Goal: Task Accomplishment & Management: Use online tool/utility

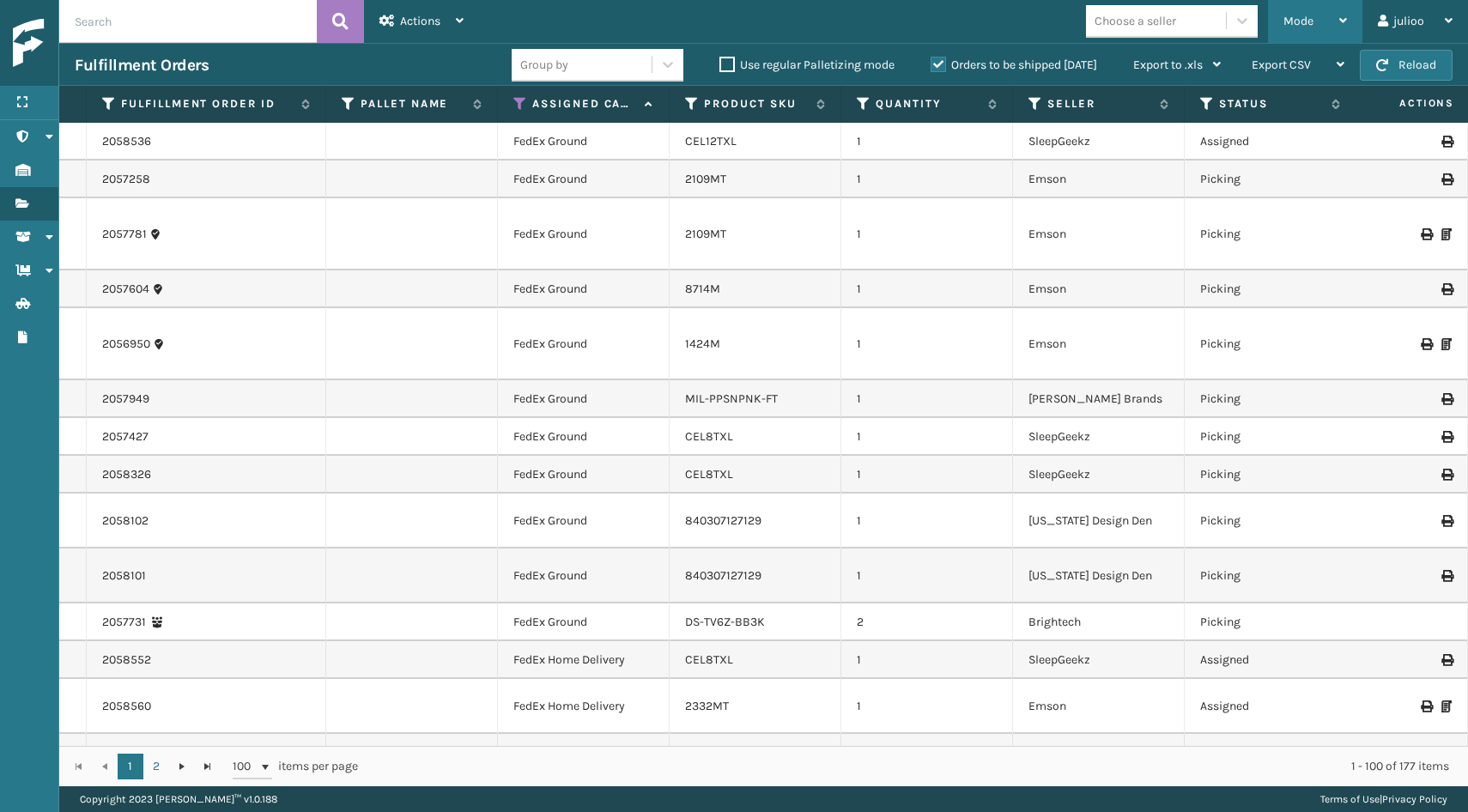
click at [1309, 22] on span "Mode" at bounding box center [1299, 20] width 30 height 14
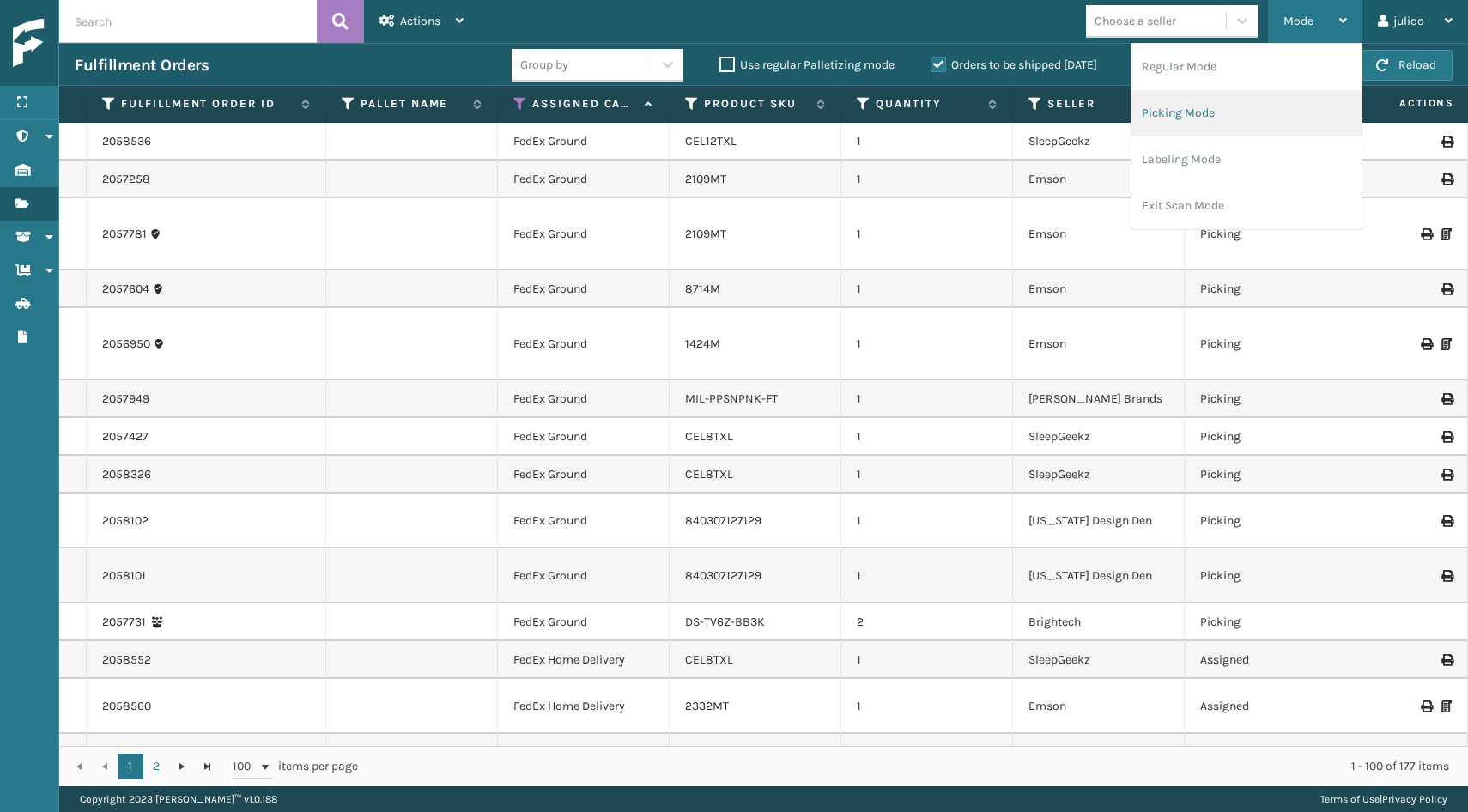
click at [1227, 113] on li "Picking Mode" at bounding box center [1247, 113] width 230 height 47
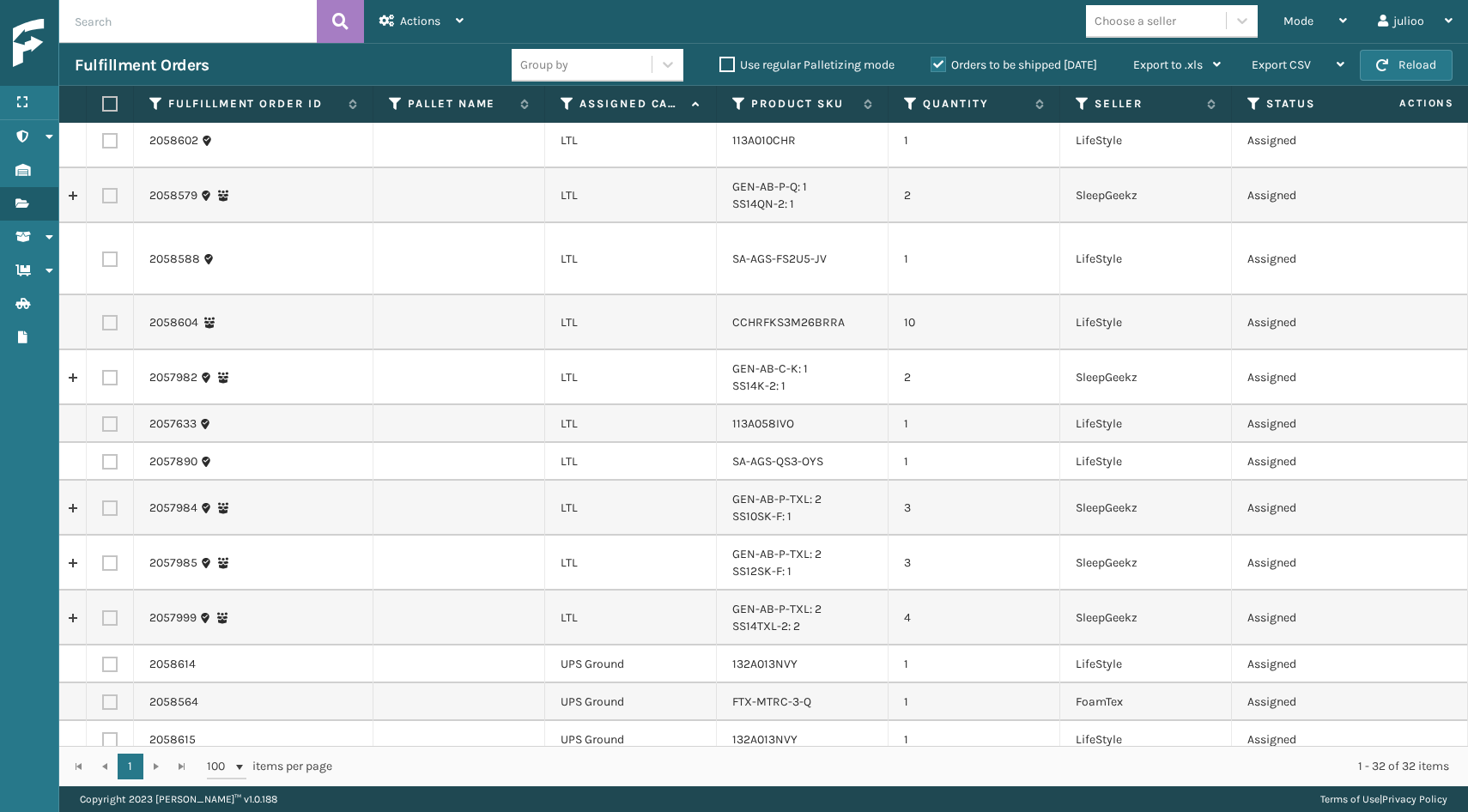
scroll to position [808, 0]
click at [566, 104] on icon at bounding box center [567, 104] width 13 height 15
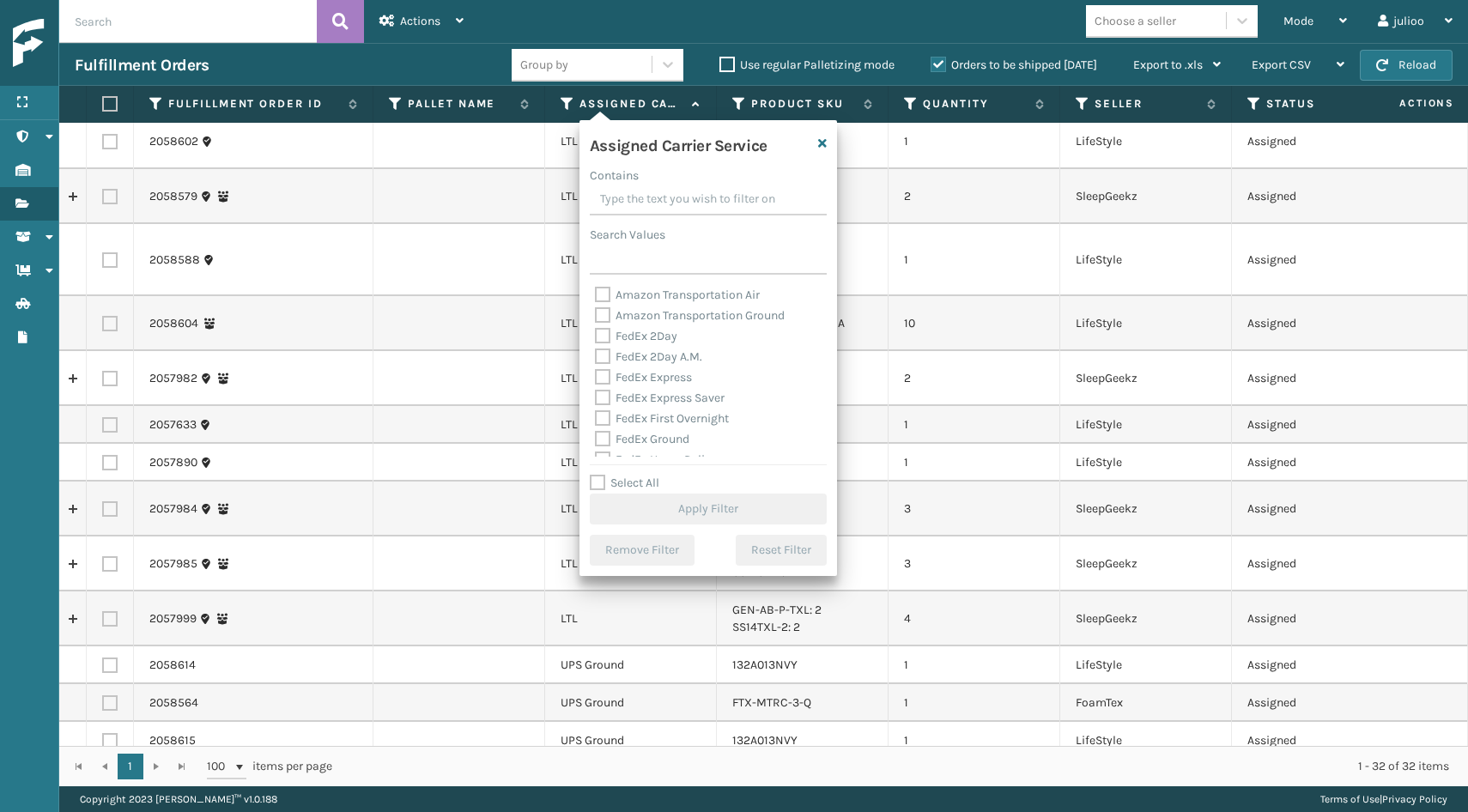
click at [599, 481] on label "Select All" at bounding box center [624, 482] width 69 height 14
click at [599, 474] on input "Select All" at bounding box center [718, 474] width 258 height 2
checkbox input "true"
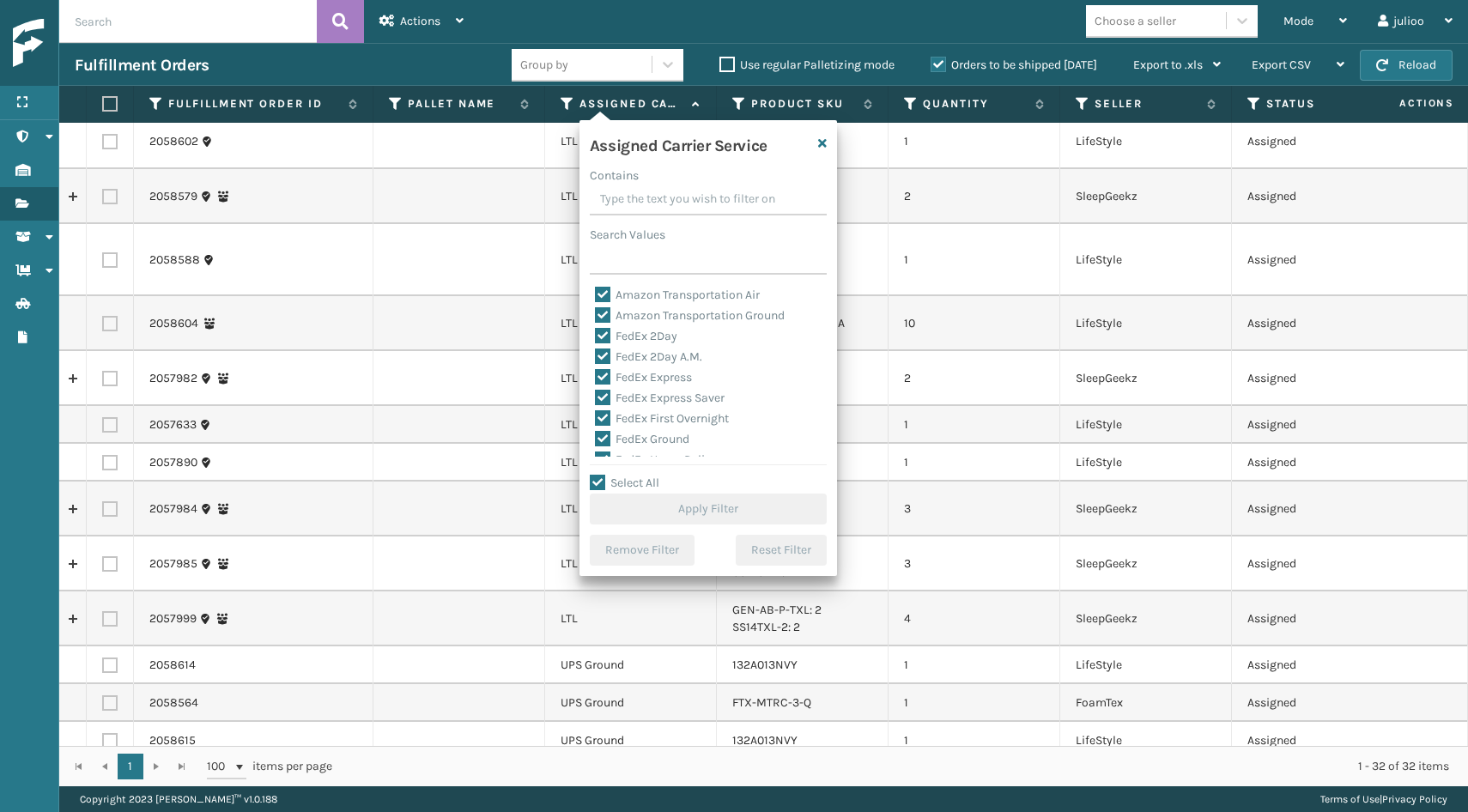
checkbox input "true"
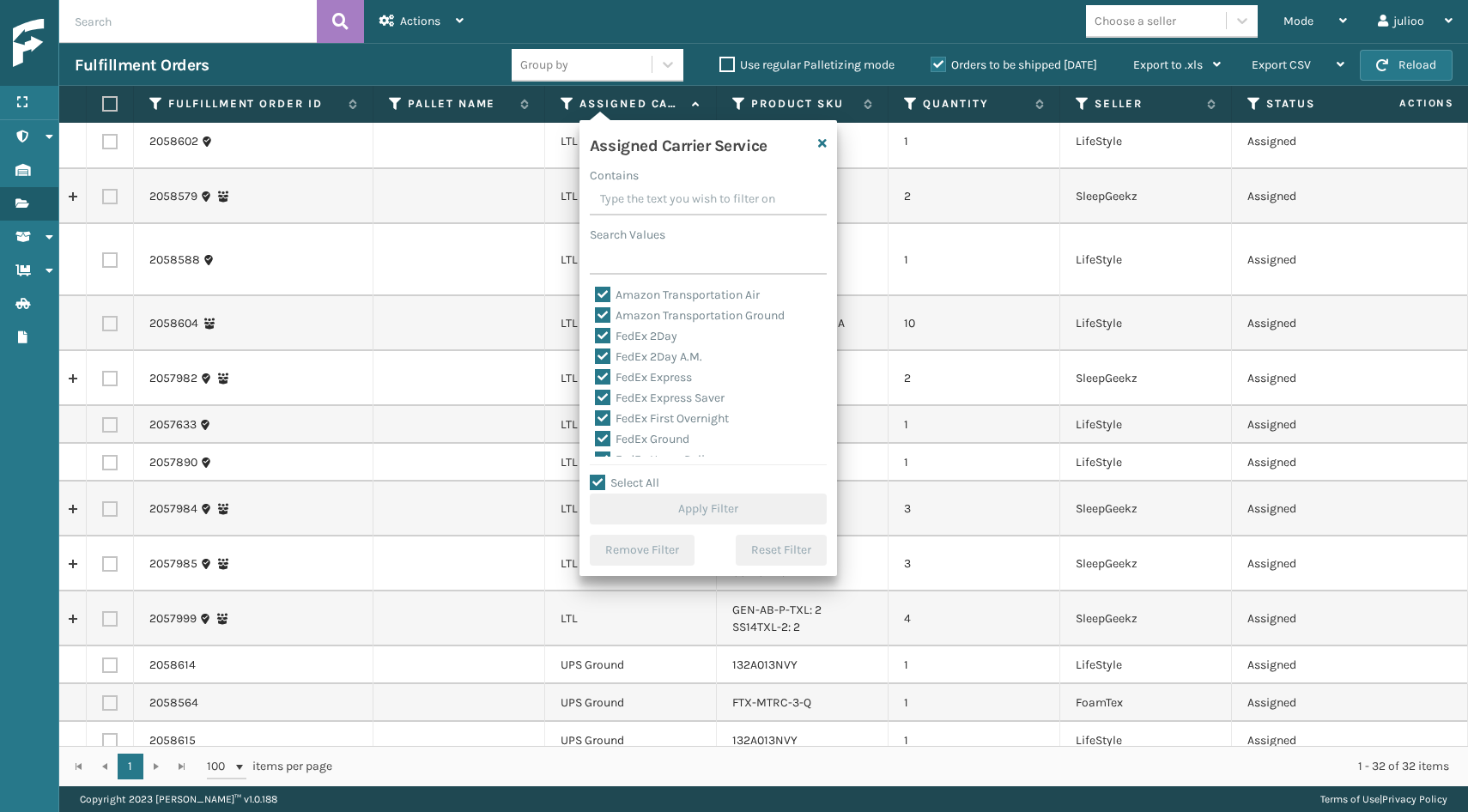
checkbox input "true"
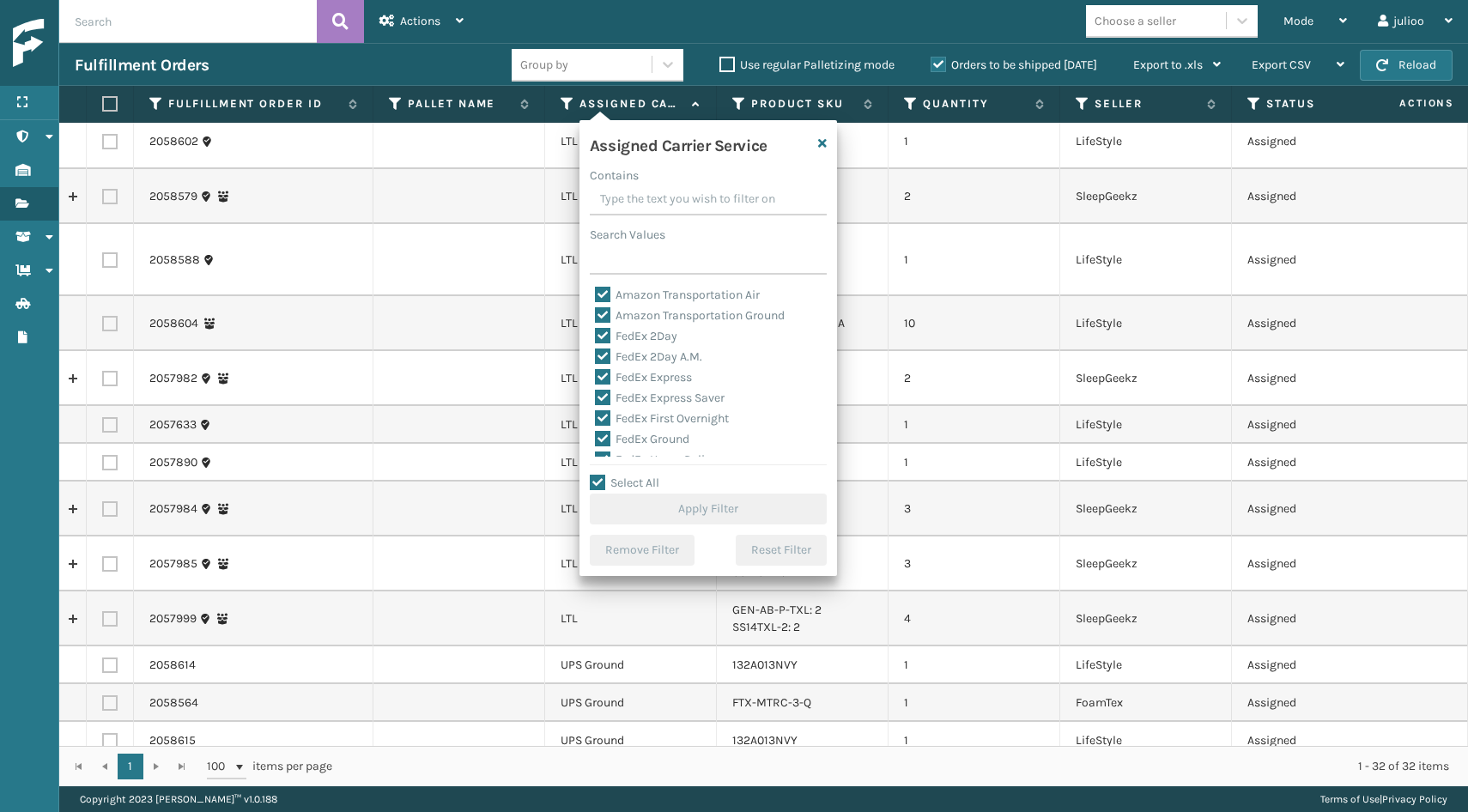
checkbox input "true"
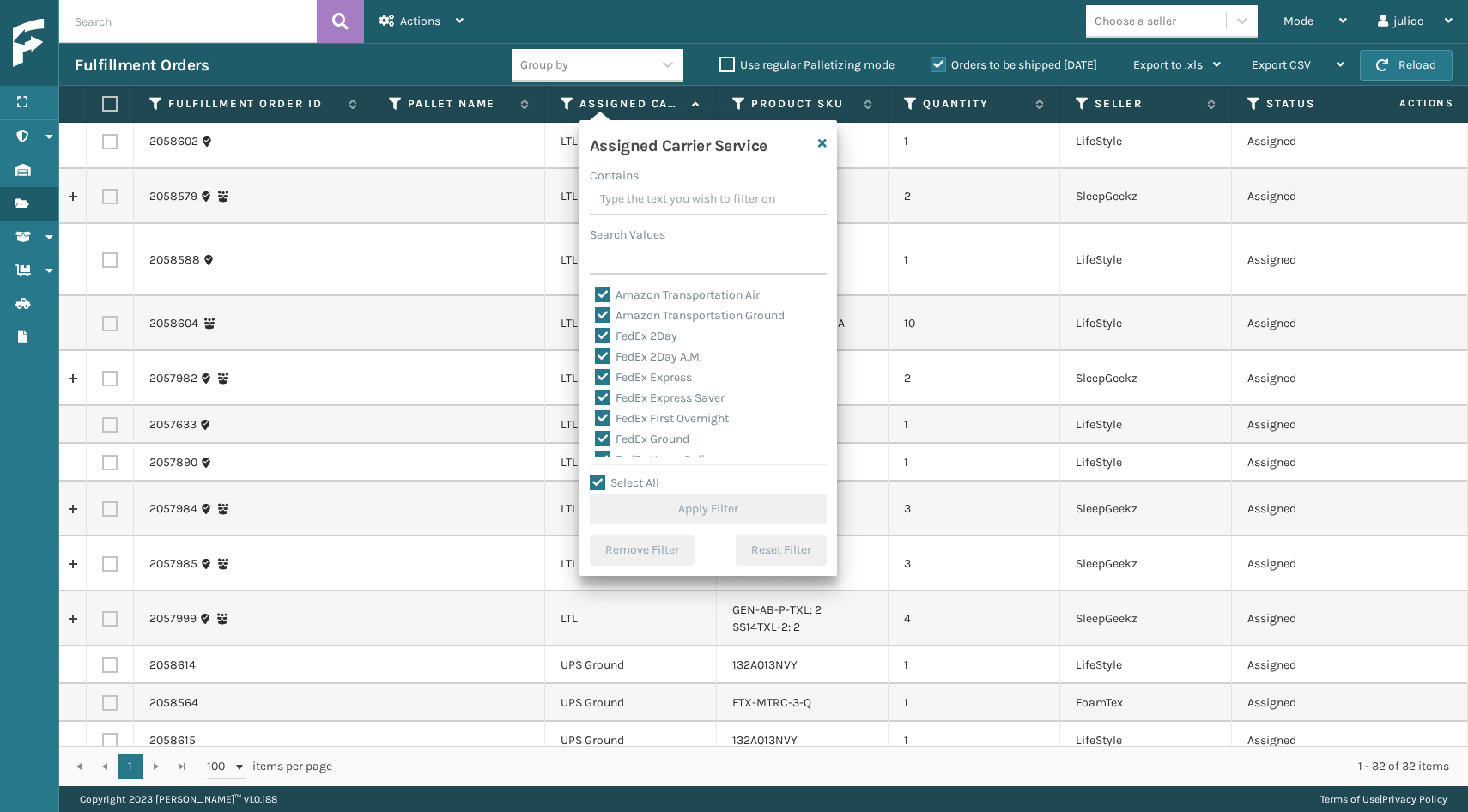
checkbox input "true"
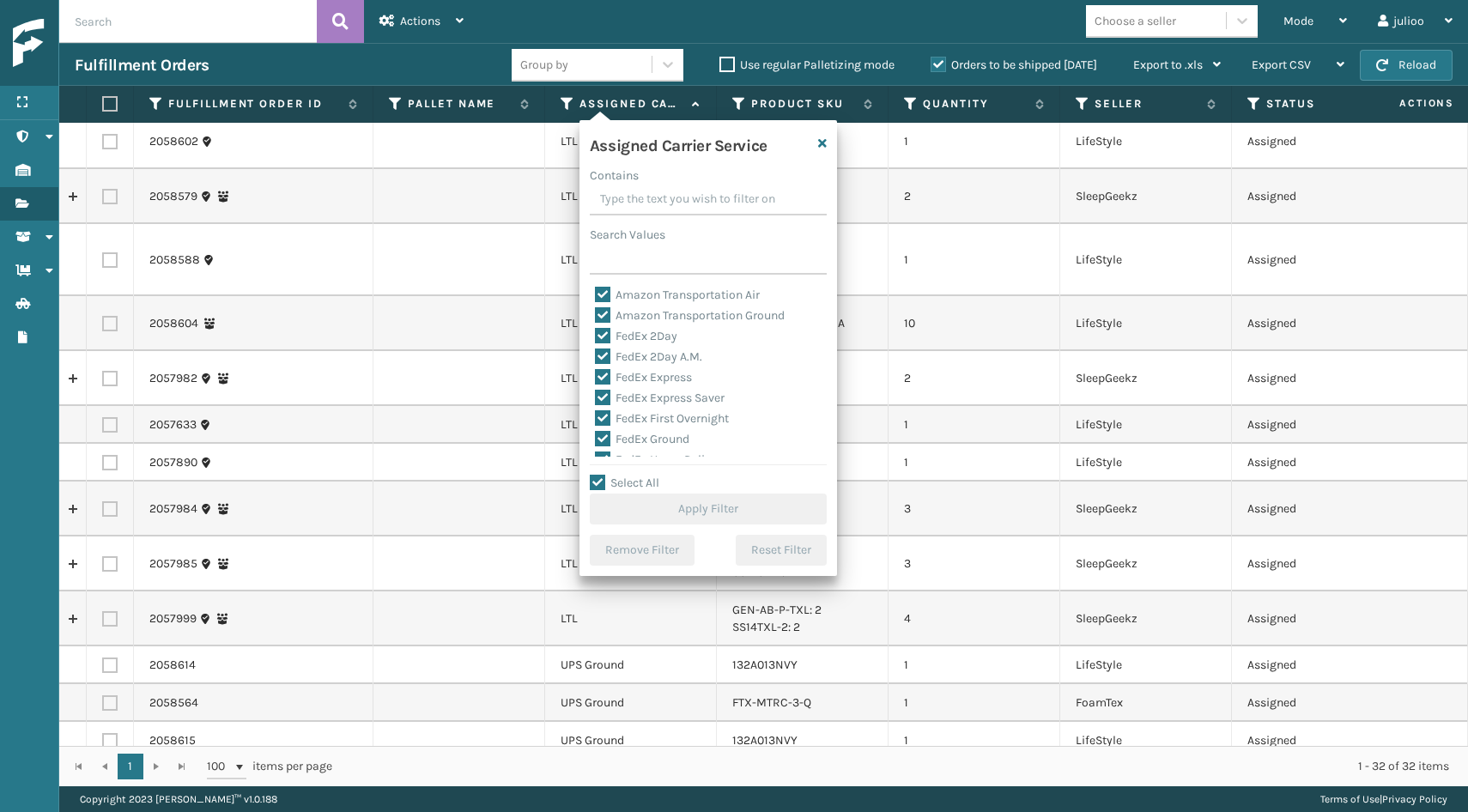
checkbox input "true"
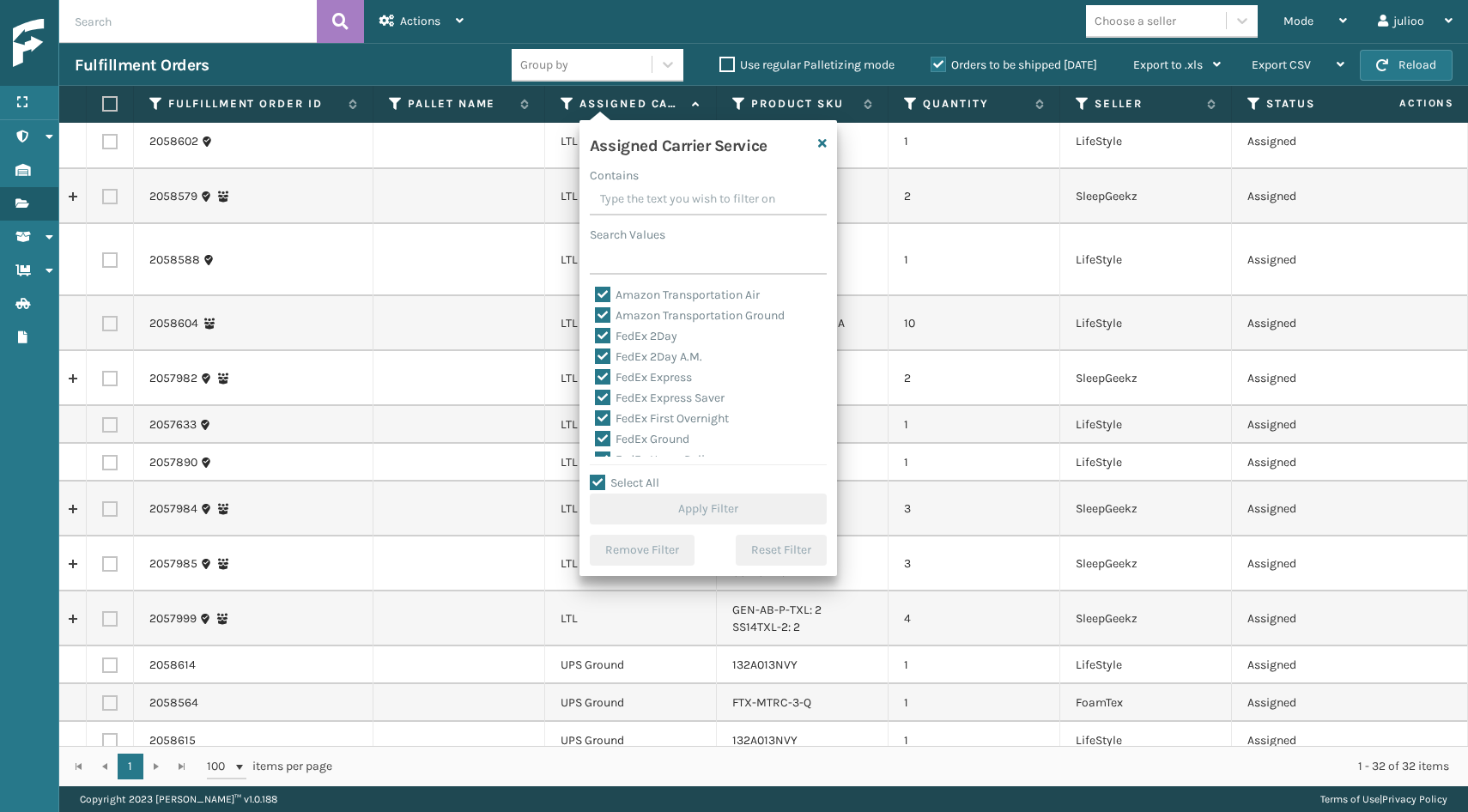
checkbox input "true"
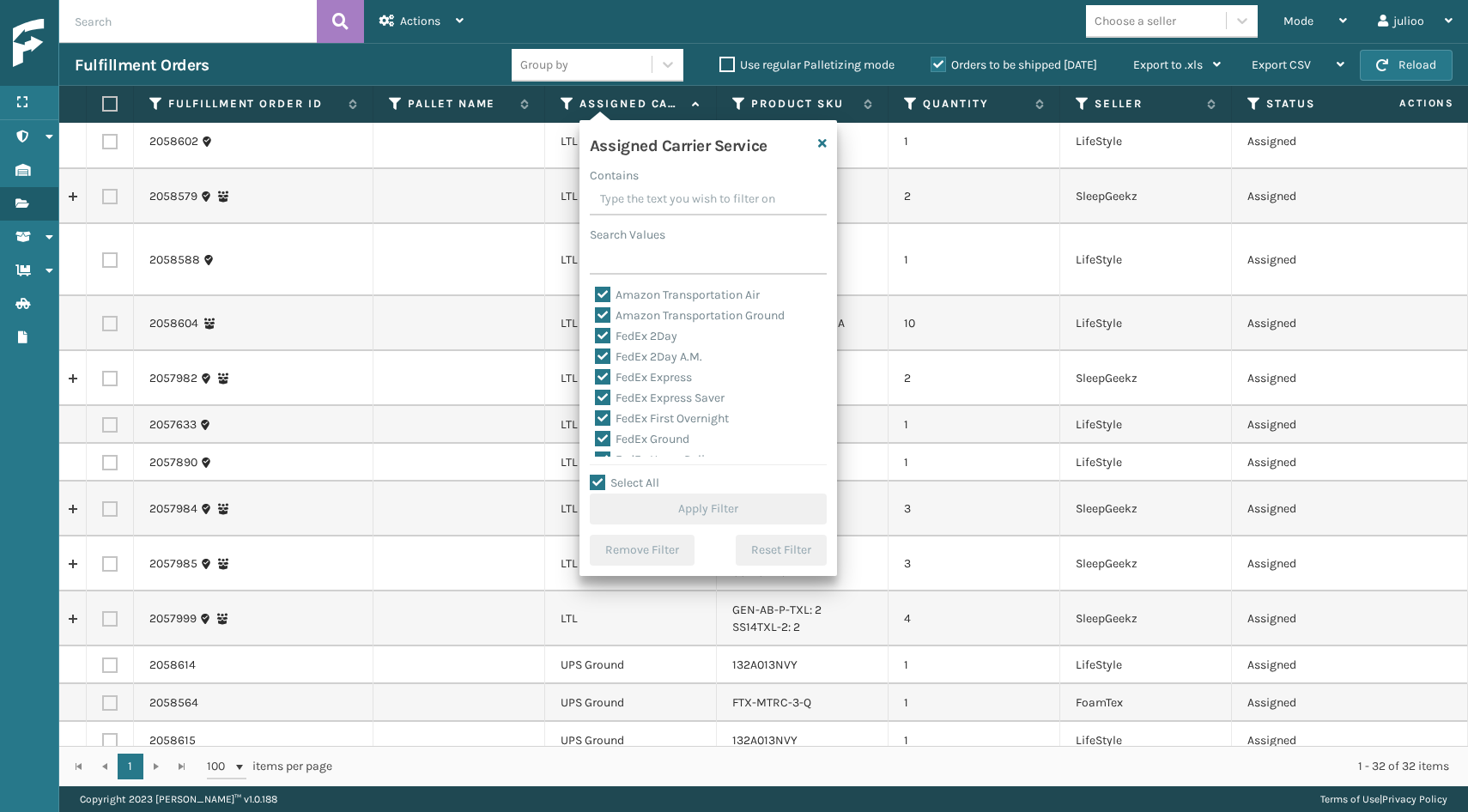
checkbox input "true"
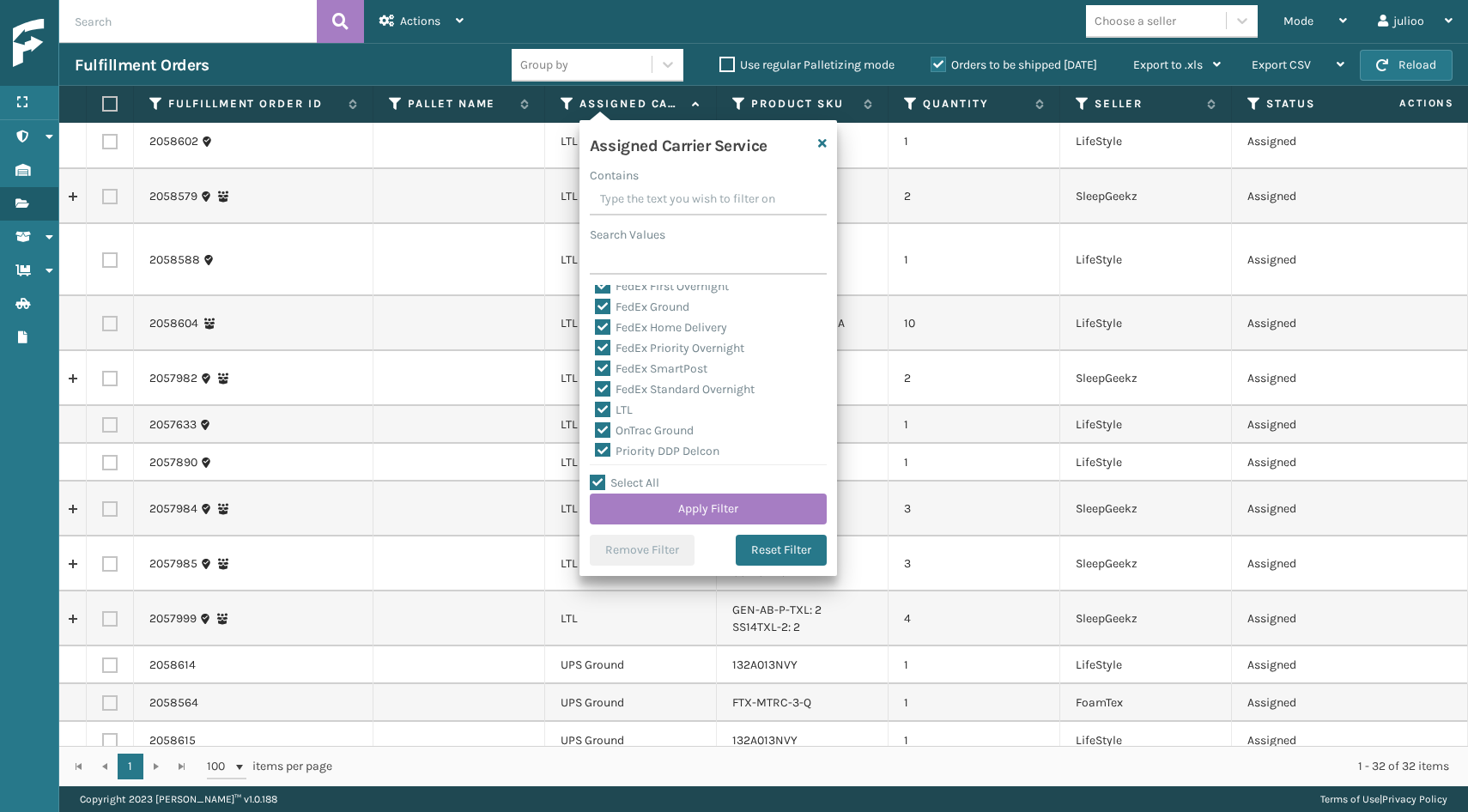
scroll to position [138, 0]
click at [604, 404] on label "LTL" at bounding box center [614, 403] width 38 height 14
click at [596, 404] on input "LTL" at bounding box center [595, 399] width 1 height 11
checkbox input "false"
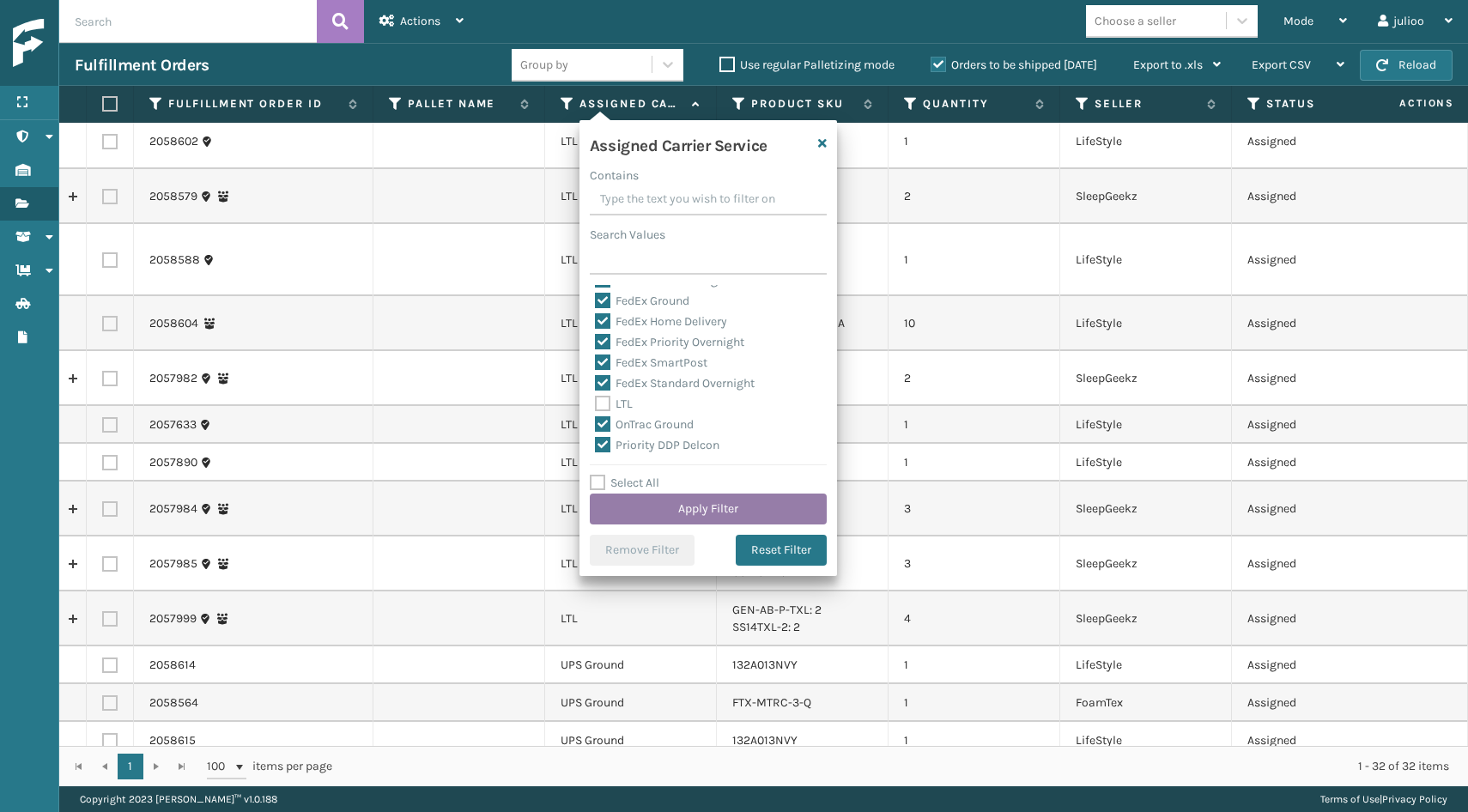
click at [649, 500] on button "Apply Filter" at bounding box center [708, 509] width 237 height 30
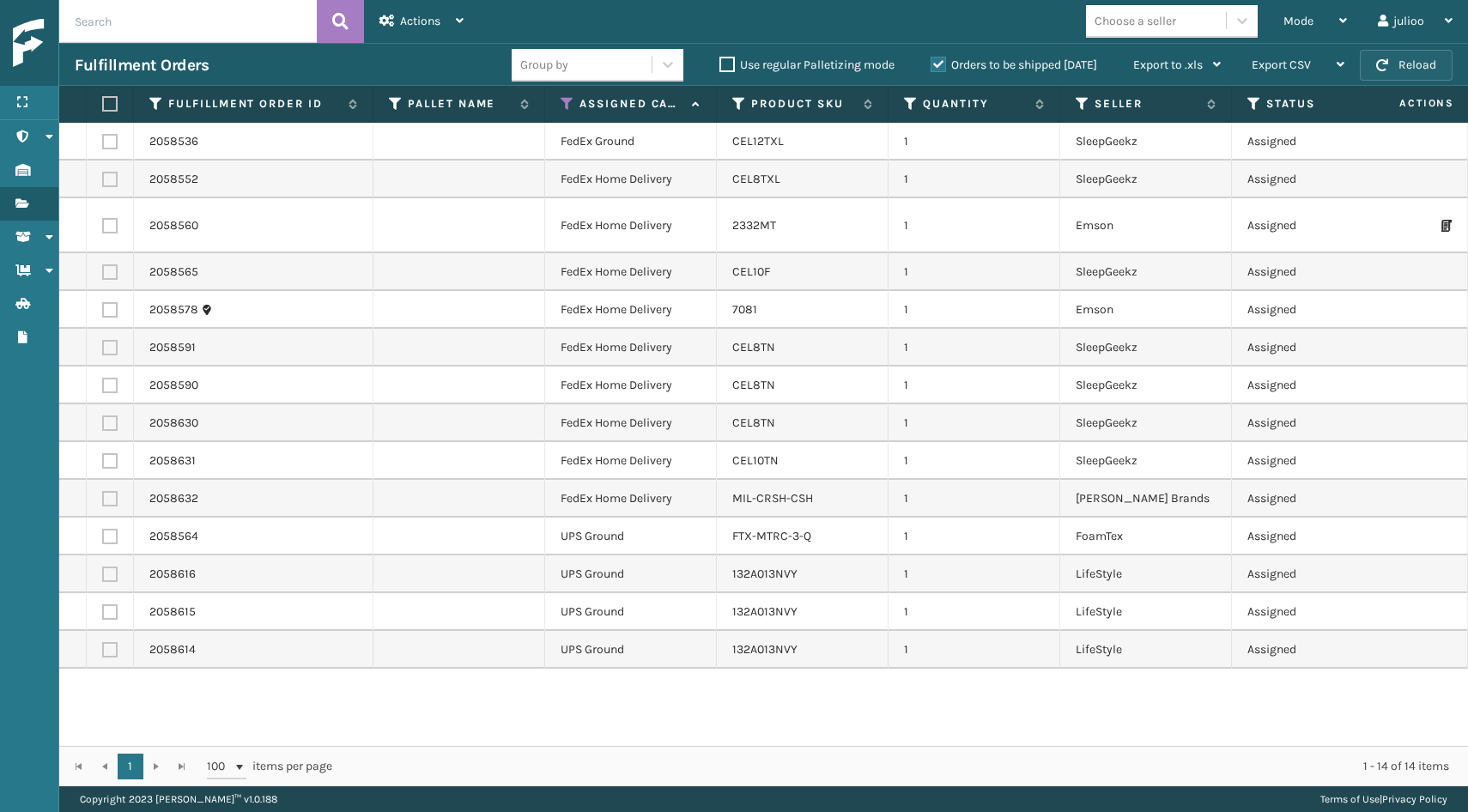
click at [1382, 75] on button "Reload" at bounding box center [1406, 65] width 92 height 30
click at [110, 104] on label at bounding box center [107, 104] width 10 height 15
click at [103, 104] on input "checkbox" at bounding box center [102, 105] width 1 height 11
checkbox input "true"
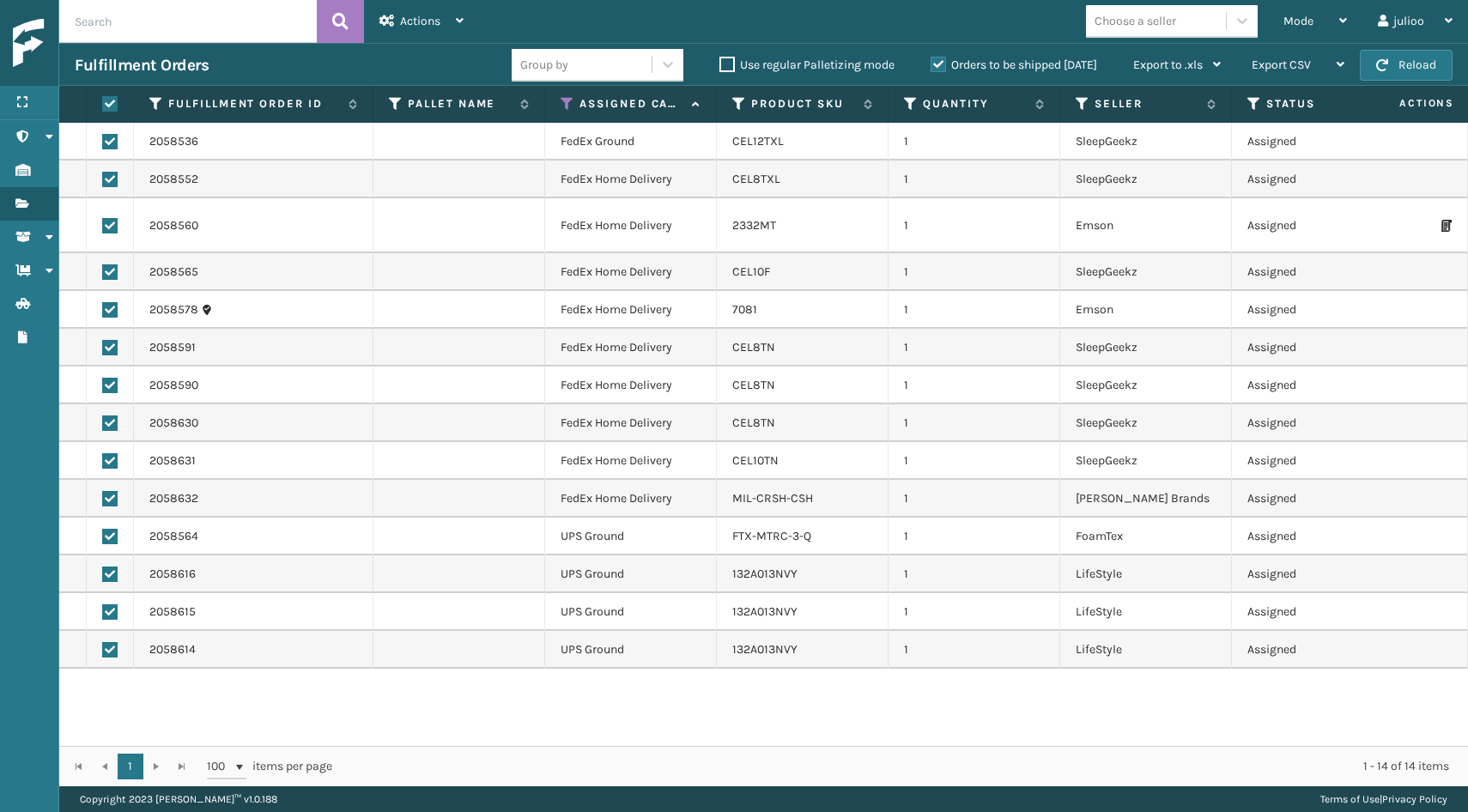
checkbox input "true"
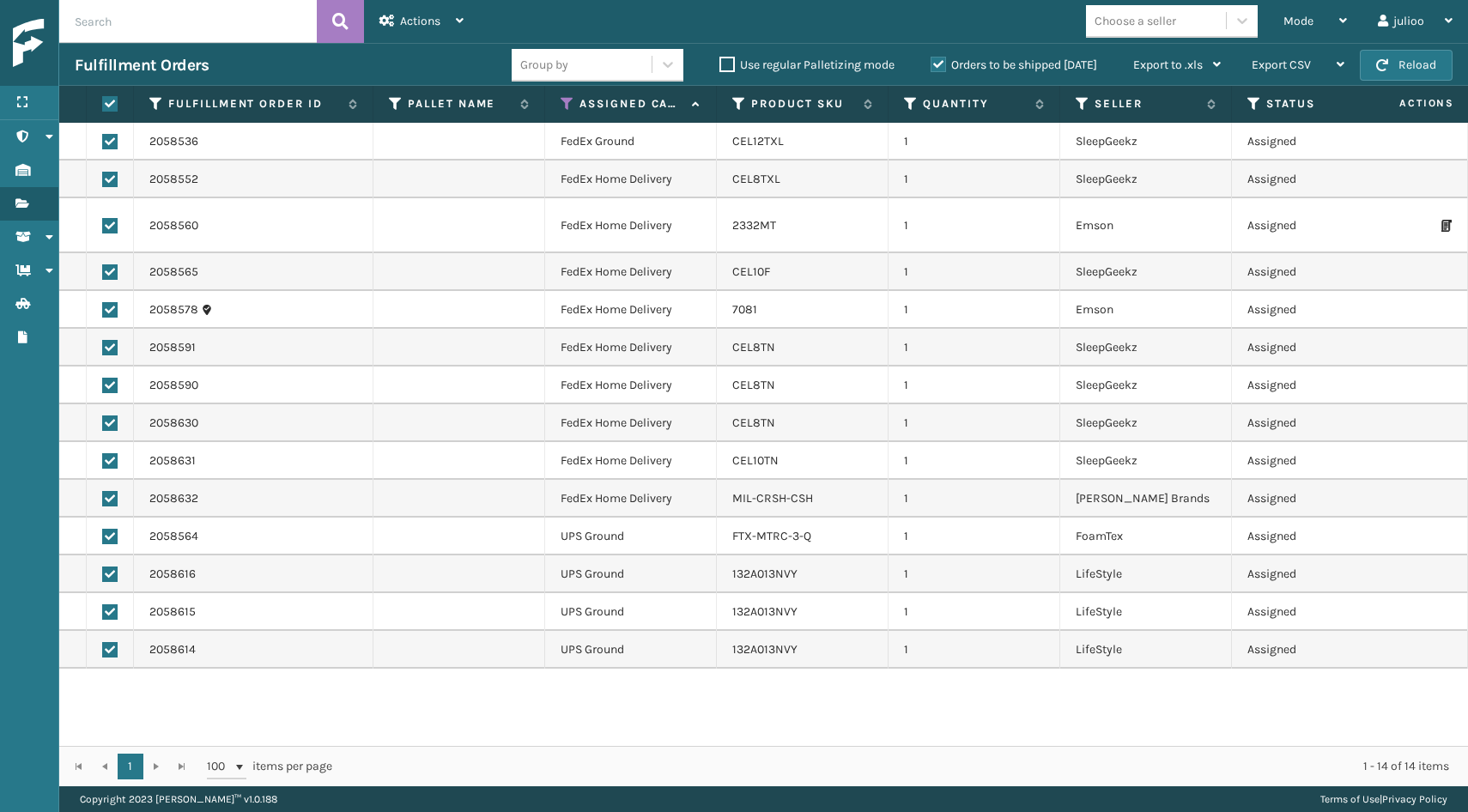
checkbox input "true"
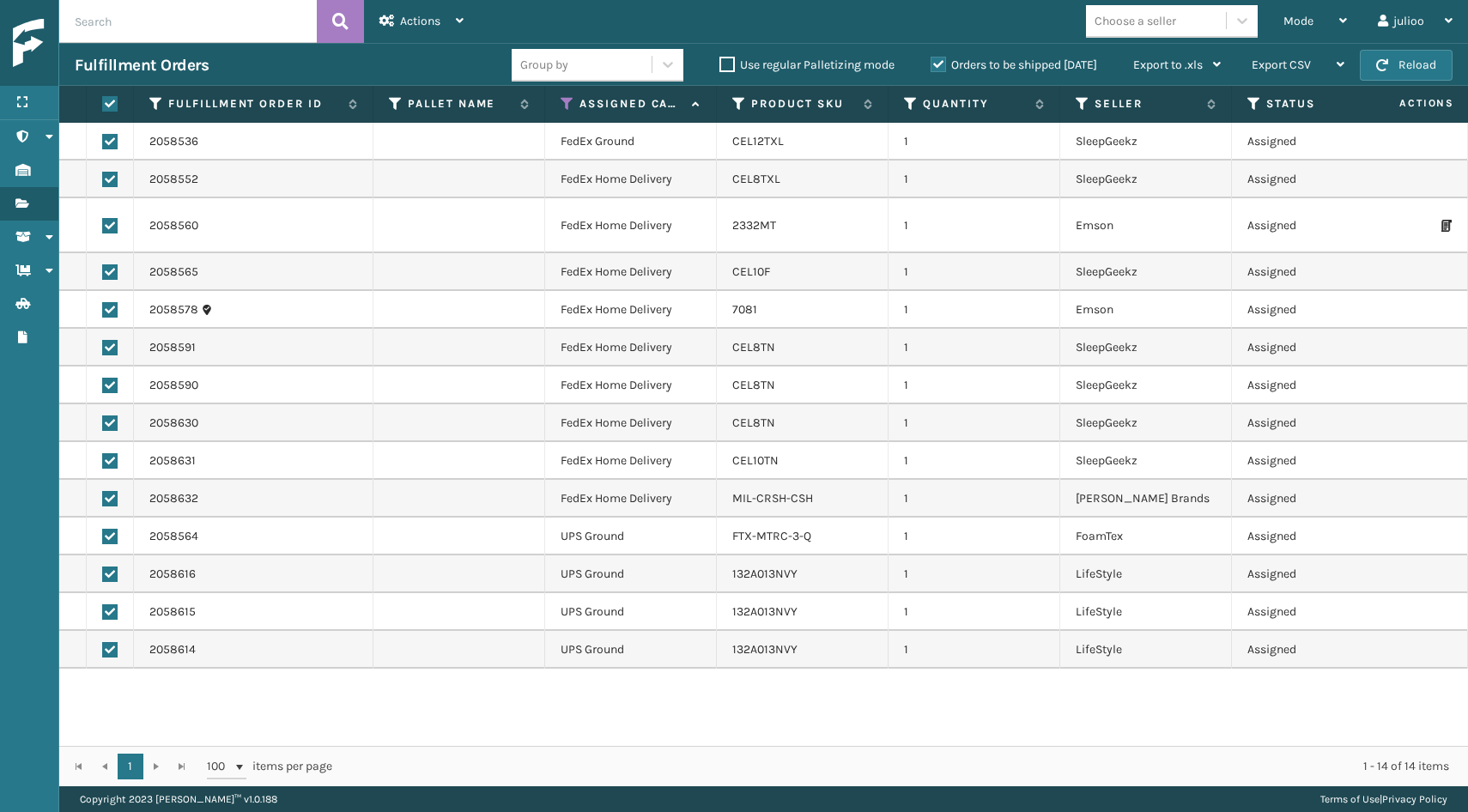
checkbox input "true"
click at [107, 649] on label at bounding box center [109, 649] width 15 height 15
click at [103, 649] on input "checkbox" at bounding box center [102, 648] width 1 height 11
checkbox input "false"
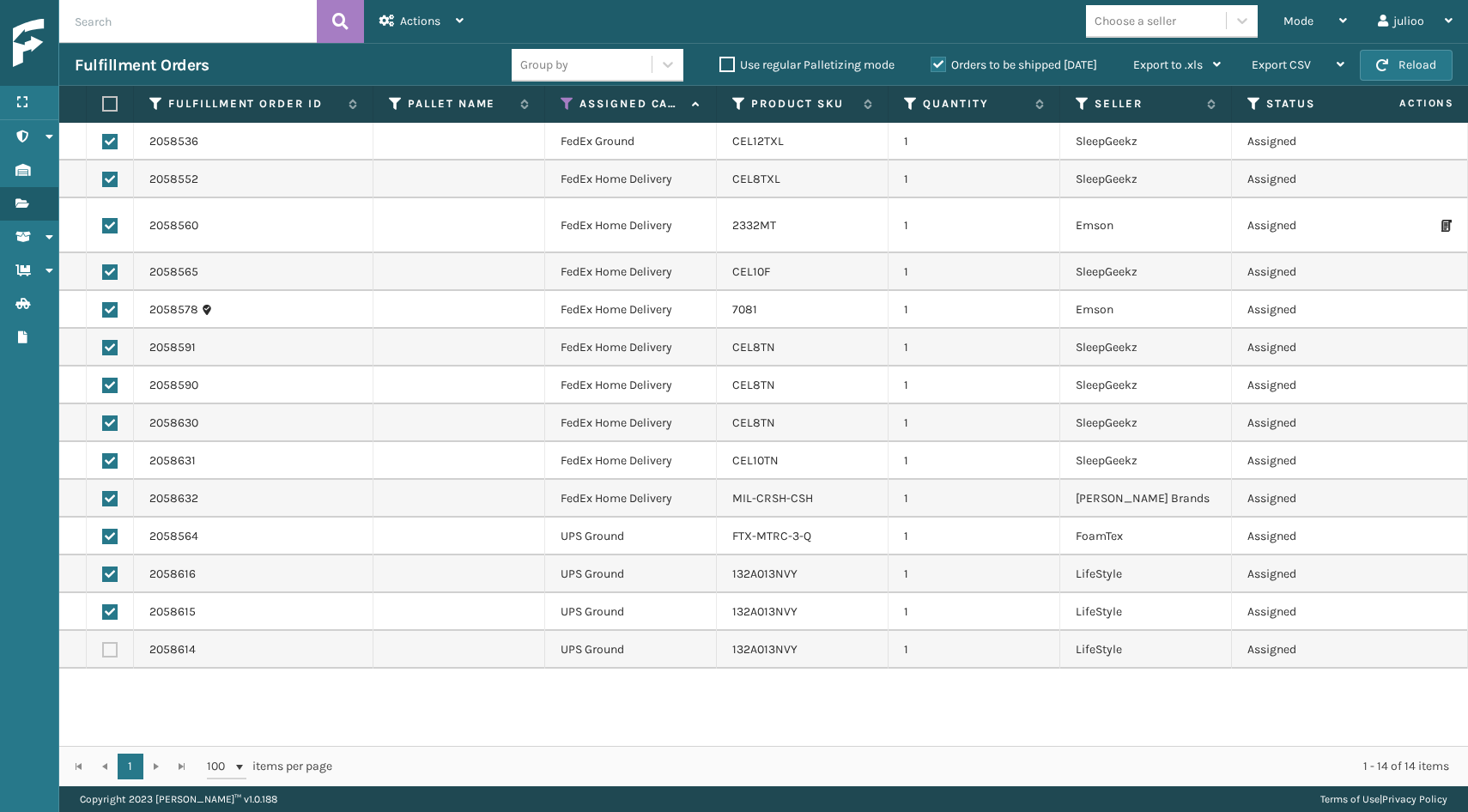
checkbox input "false"
click at [109, 610] on label at bounding box center [109, 611] width 15 height 15
click at [103, 610] on input "checkbox" at bounding box center [102, 609] width 1 height 11
checkbox input "false"
click at [110, 568] on label at bounding box center [109, 574] width 15 height 15
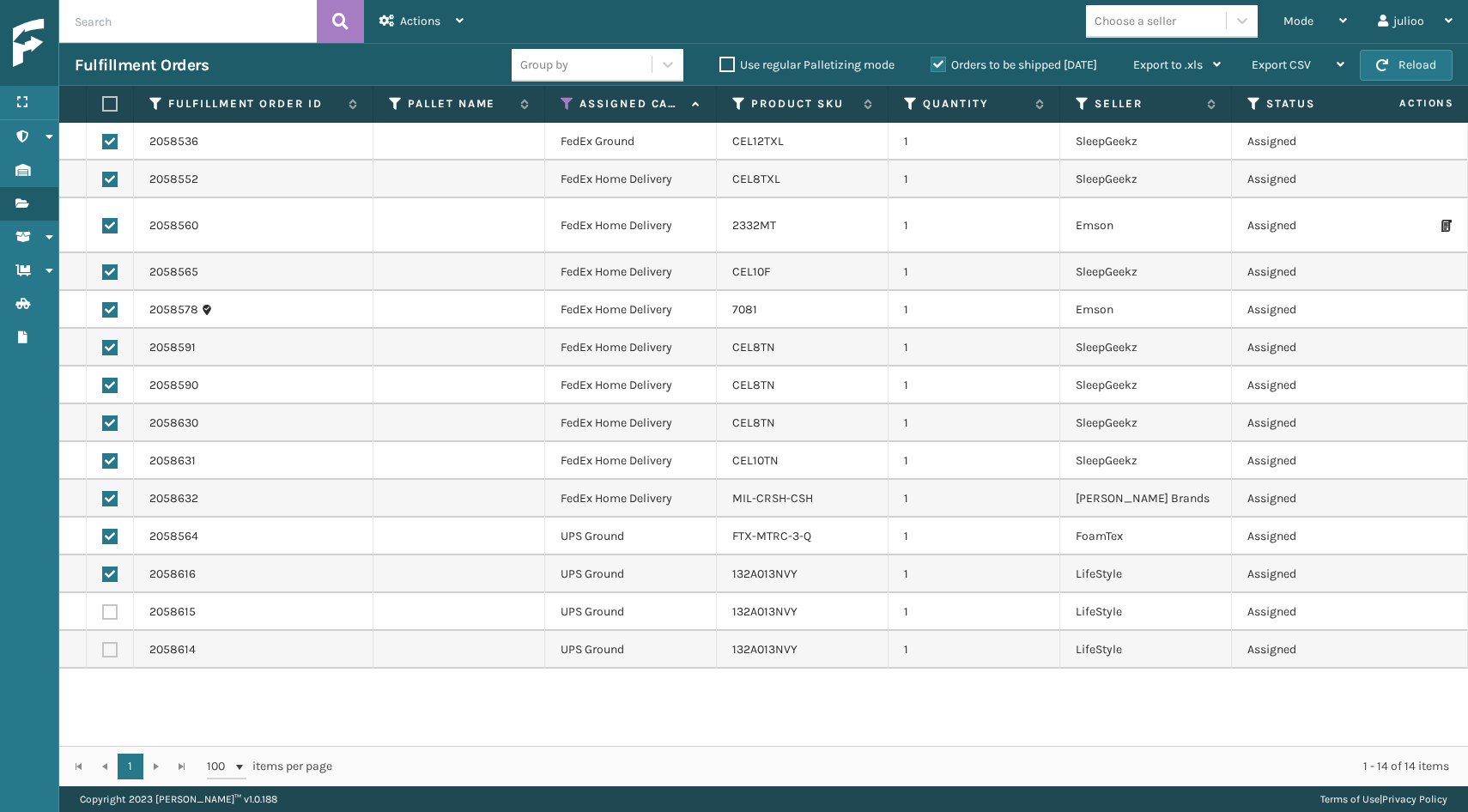
click at [103, 568] on input "checkbox" at bounding box center [102, 572] width 1 height 11
checkbox input "false"
click at [112, 537] on label at bounding box center [109, 536] width 15 height 15
click at [103, 537] on input "checkbox" at bounding box center [102, 534] width 1 height 11
checkbox input "false"
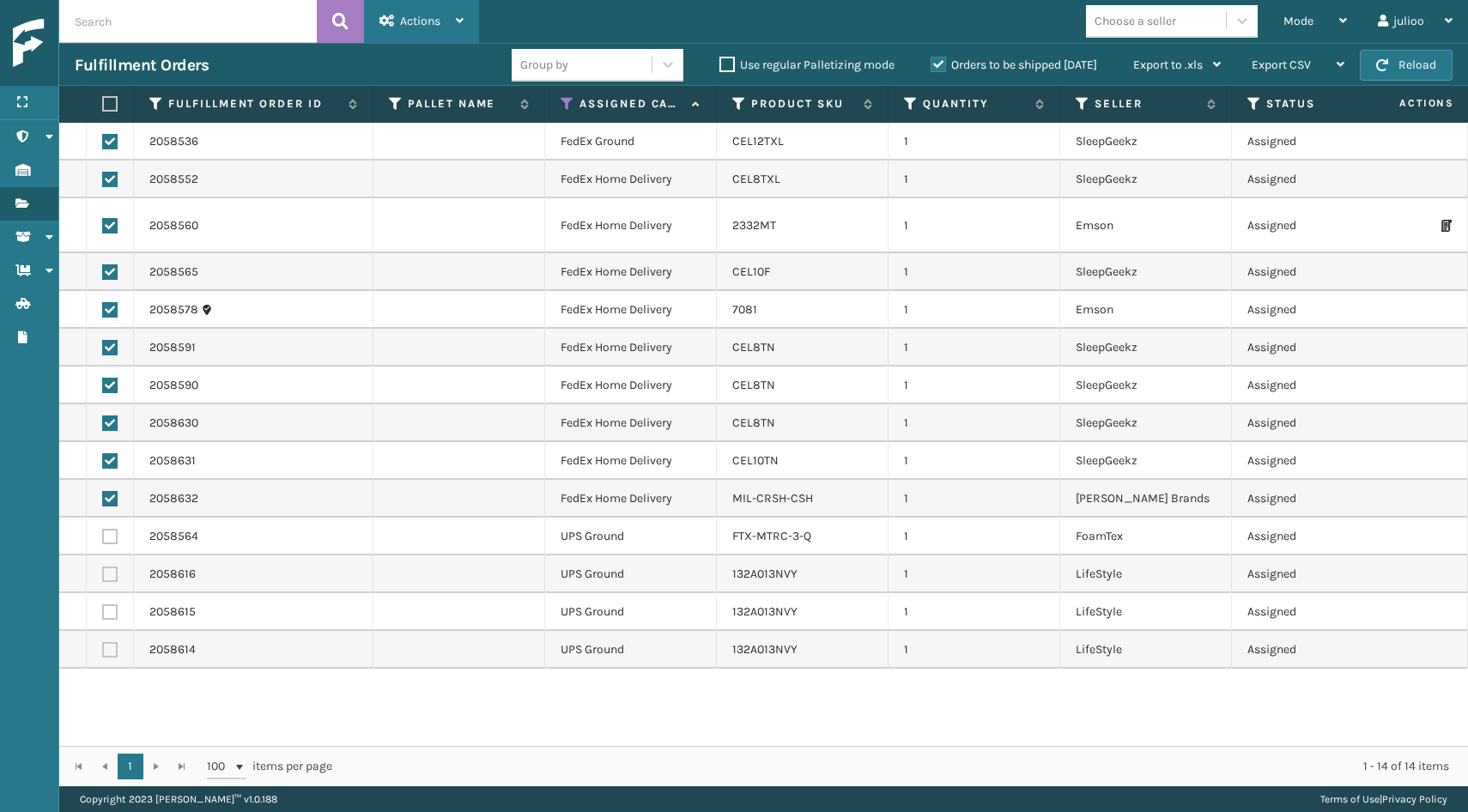
click at [445, 17] on div "Actions" at bounding box center [421, 21] width 84 height 43
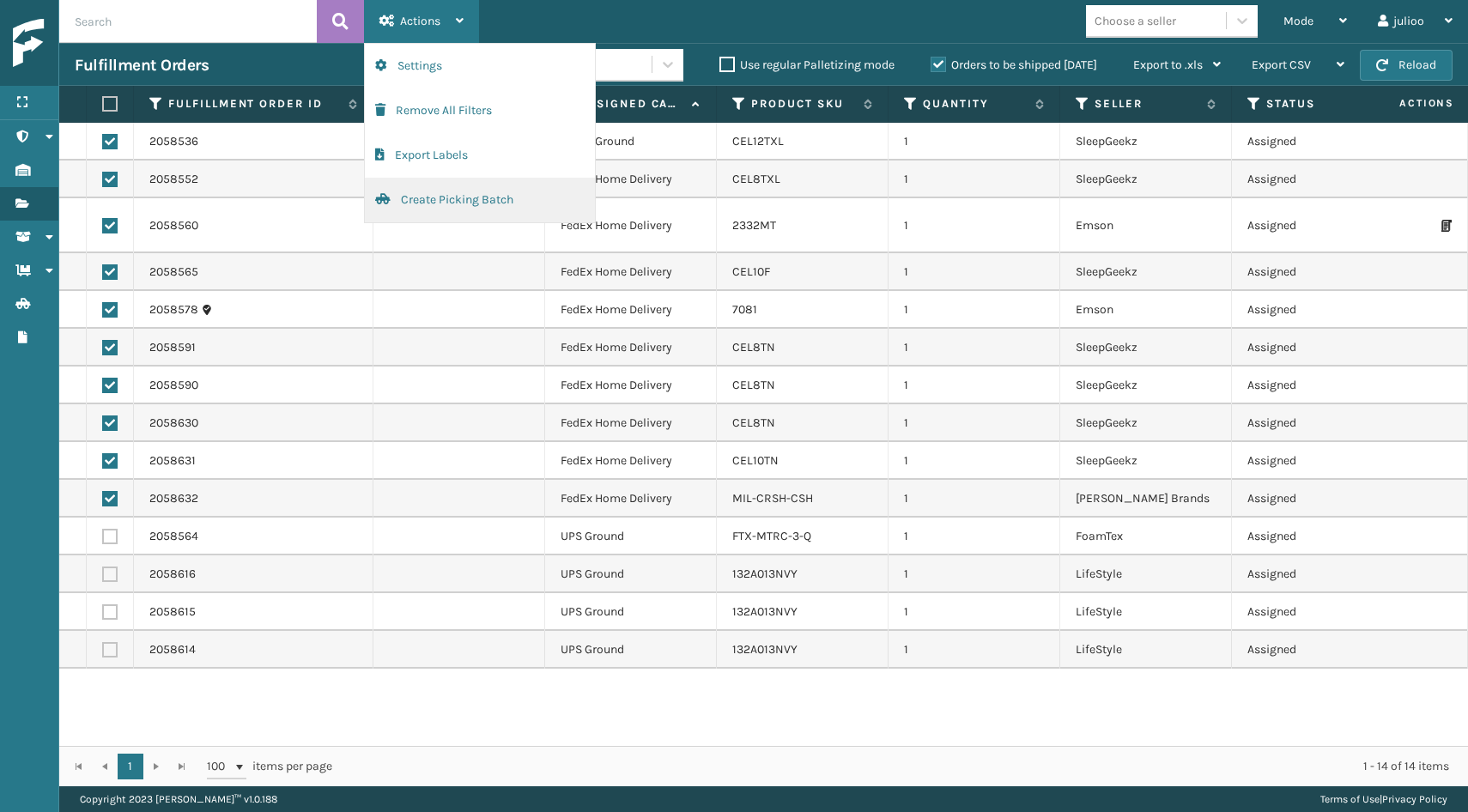
click at [423, 193] on button "Create Picking Batch" at bounding box center [480, 200] width 230 height 45
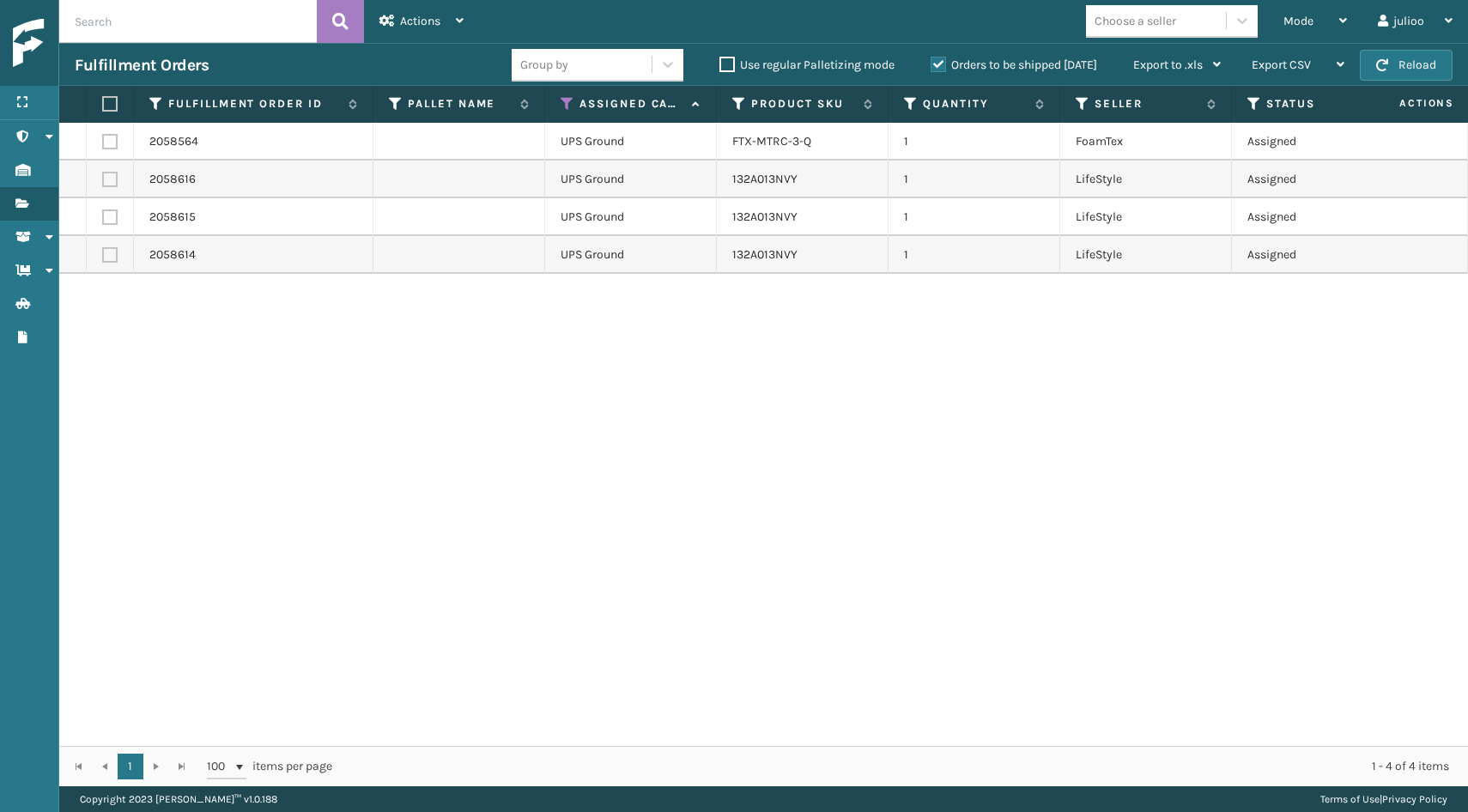
click at [110, 255] on label at bounding box center [109, 255] width 15 height 15
click at [103, 255] on input "checkbox" at bounding box center [102, 253] width 1 height 11
checkbox input "true"
click at [107, 222] on label at bounding box center [109, 217] width 15 height 15
click at [103, 221] on input "checkbox" at bounding box center [102, 215] width 1 height 11
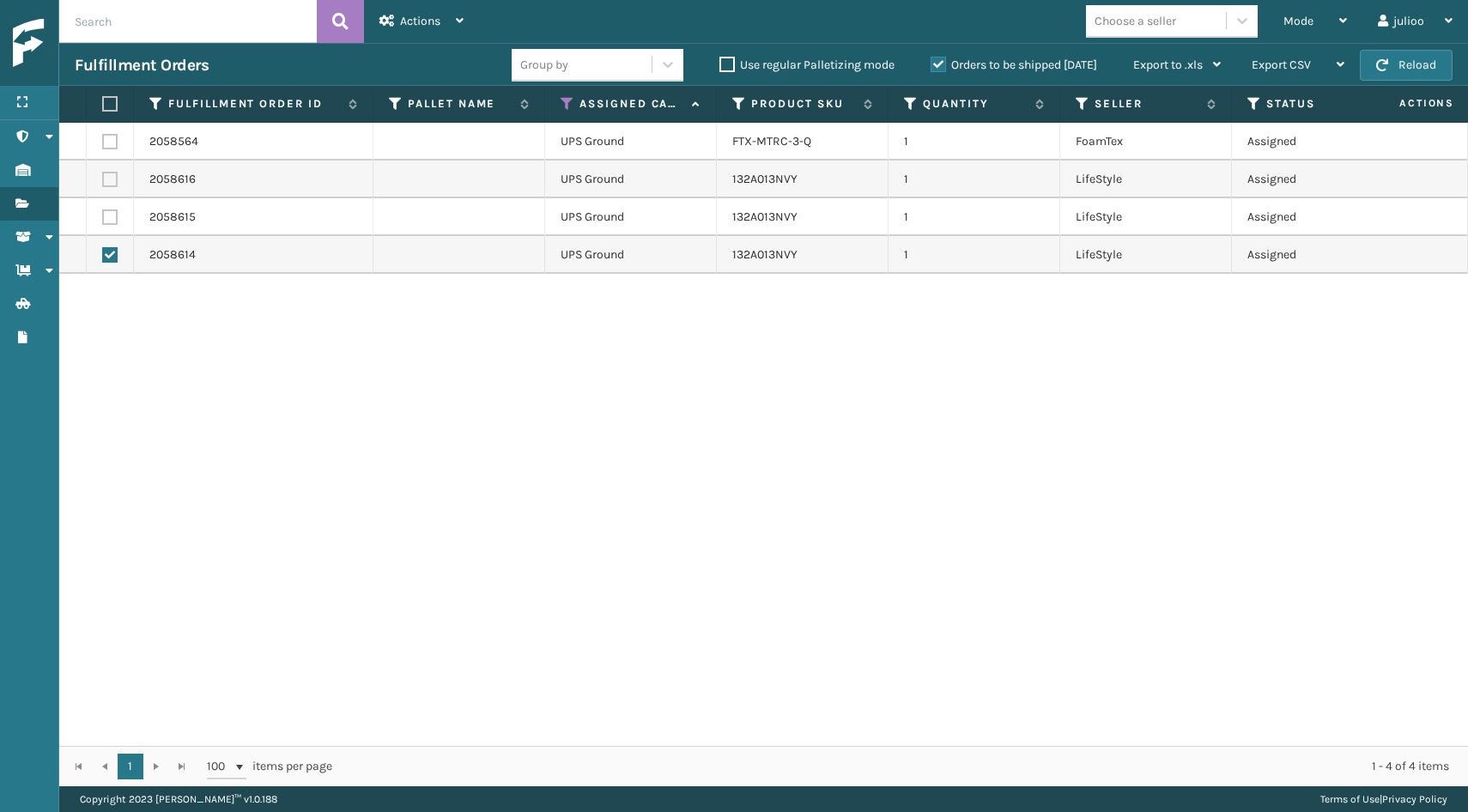
checkbox input "true"
click at [109, 175] on label at bounding box center [109, 180] width 15 height 15
click at [103, 175] on input "checkbox" at bounding box center [102, 178] width 1 height 11
checkbox input "true"
click at [405, 14] on span "Actions" at bounding box center [421, 20] width 40 height 14
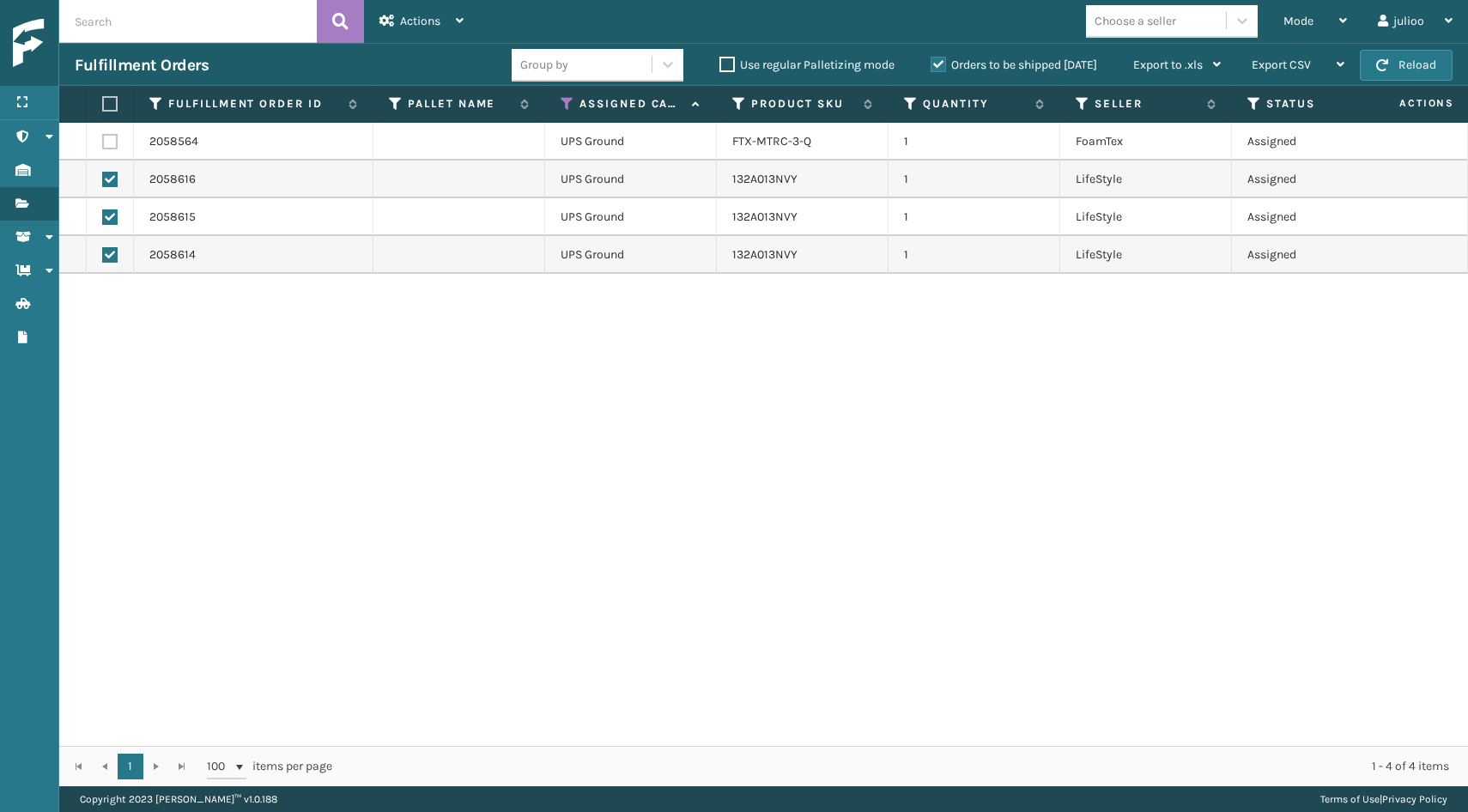
click at [120, 145] on td at bounding box center [110, 142] width 48 height 38
click at [109, 143] on label at bounding box center [109, 142] width 15 height 15
click at [103, 143] on input "checkbox" at bounding box center [102, 140] width 1 height 11
checkbox input "true"
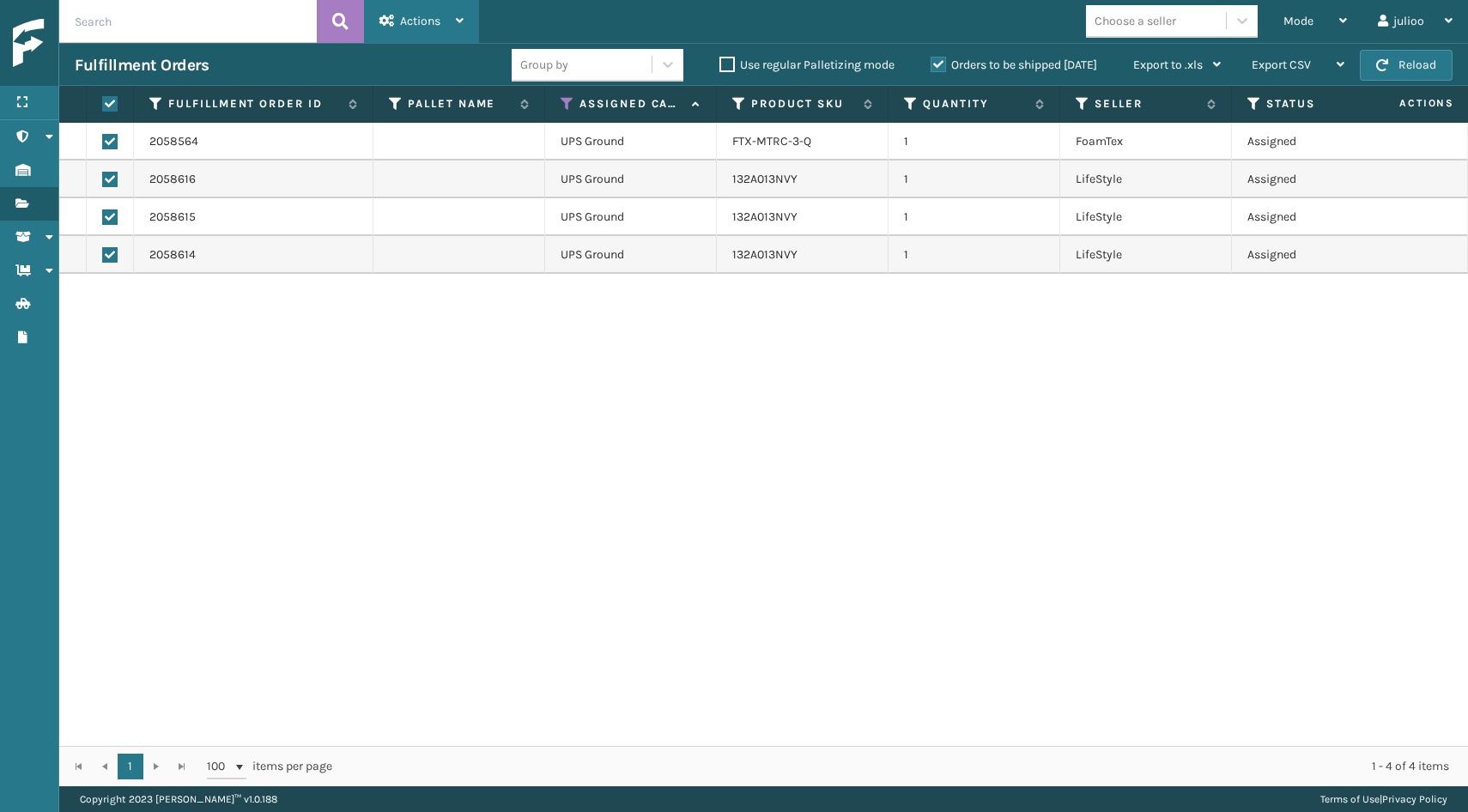
click at [411, 14] on span "Actions" at bounding box center [421, 20] width 40 height 14
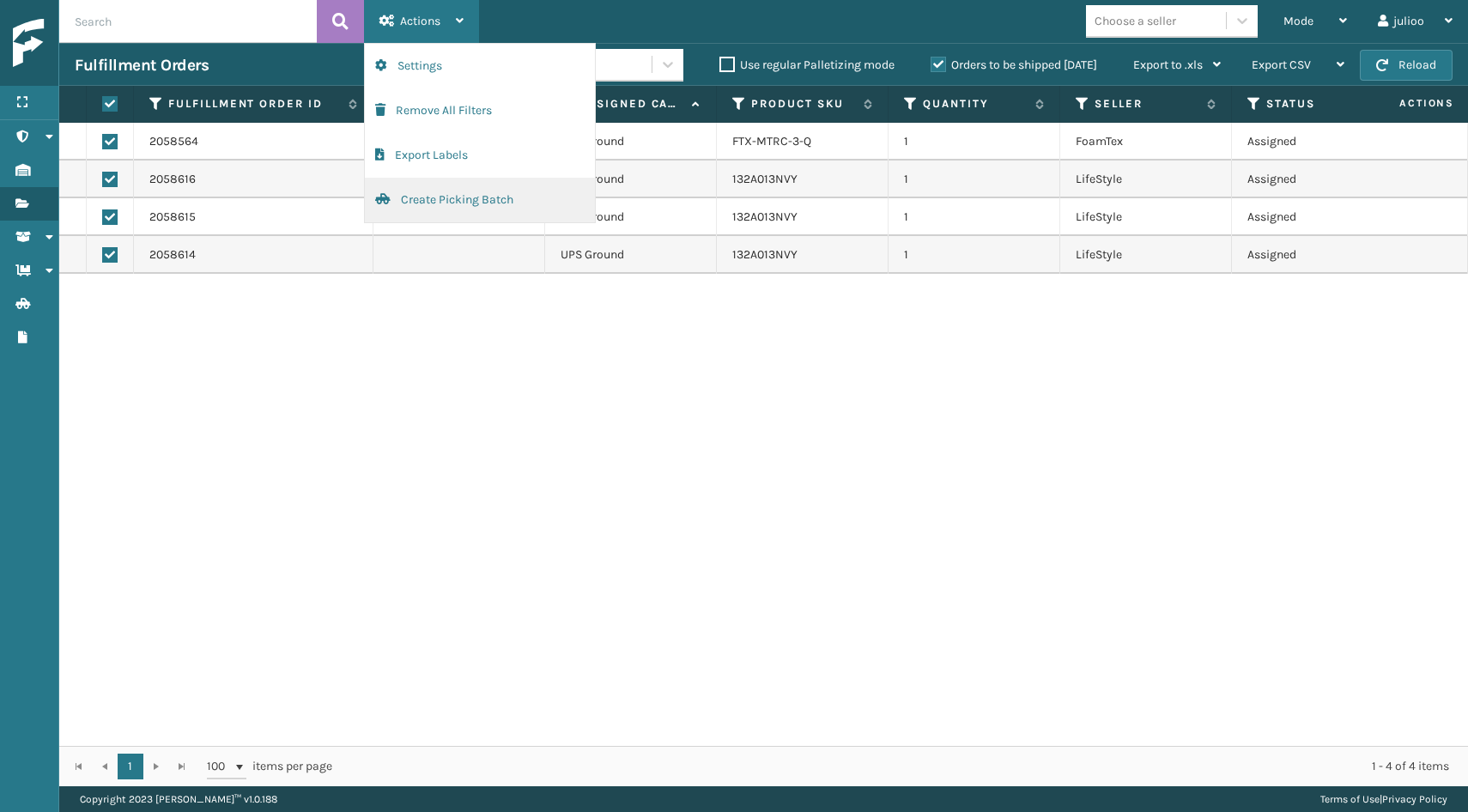
click at [442, 194] on button "Create Picking Batch" at bounding box center [480, 200] width 230 height 45
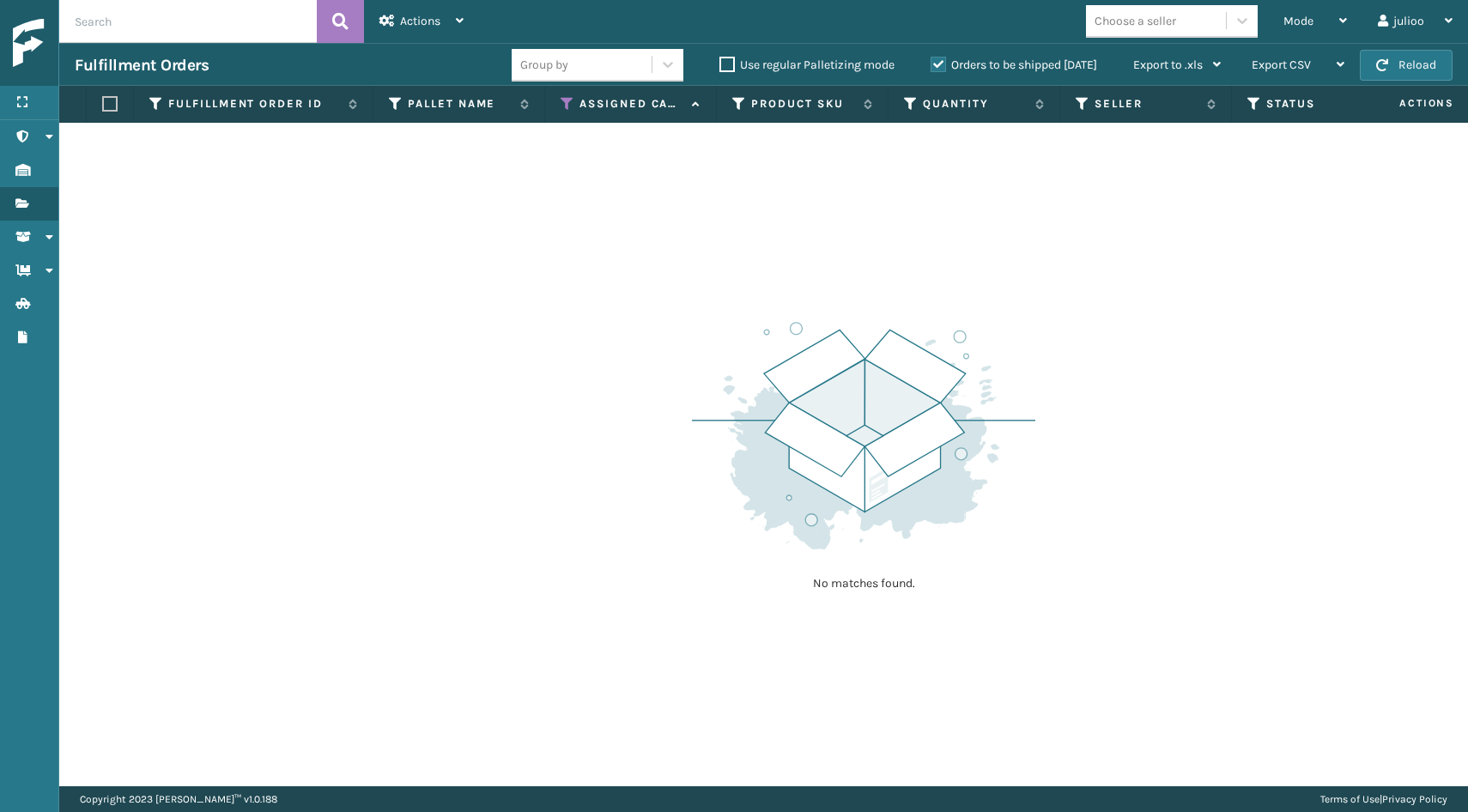
click at [1424, 81] on div "Fulfillment Orders Group by Use regular Palletizing mode Orders to be shipped […" at bounding box center [763, 64] width 1409 height 43
click at [1419, 66] on button "Reload" at bounding box center [1406, 65] width 92 height 30
click at [1318, 18] on div "Mode" at bounding box center [1315, 21] width 64 height 43
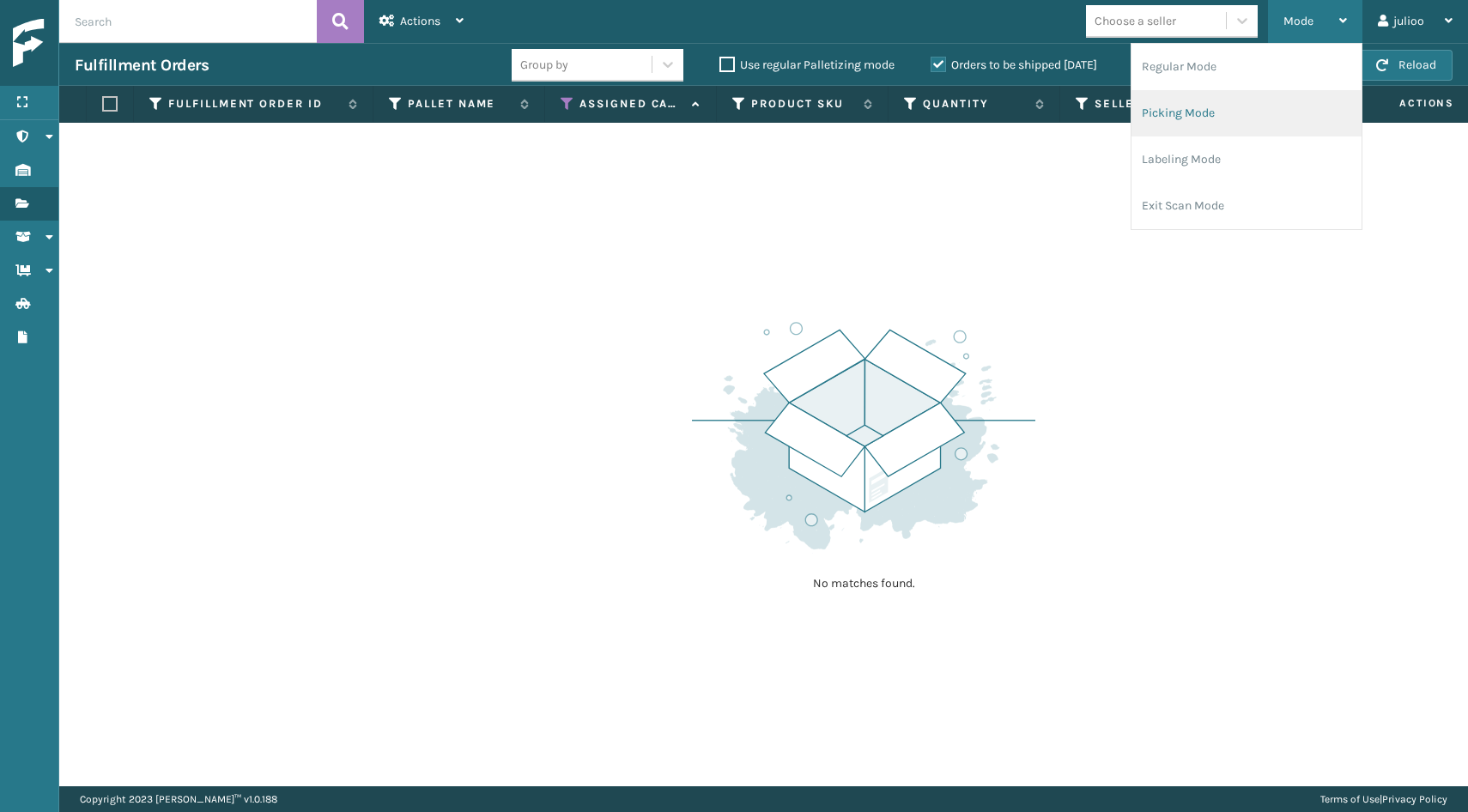
click at [1252, 106] on li "Picking Mode" at bounding box center [1247, 113] width 230 height 47
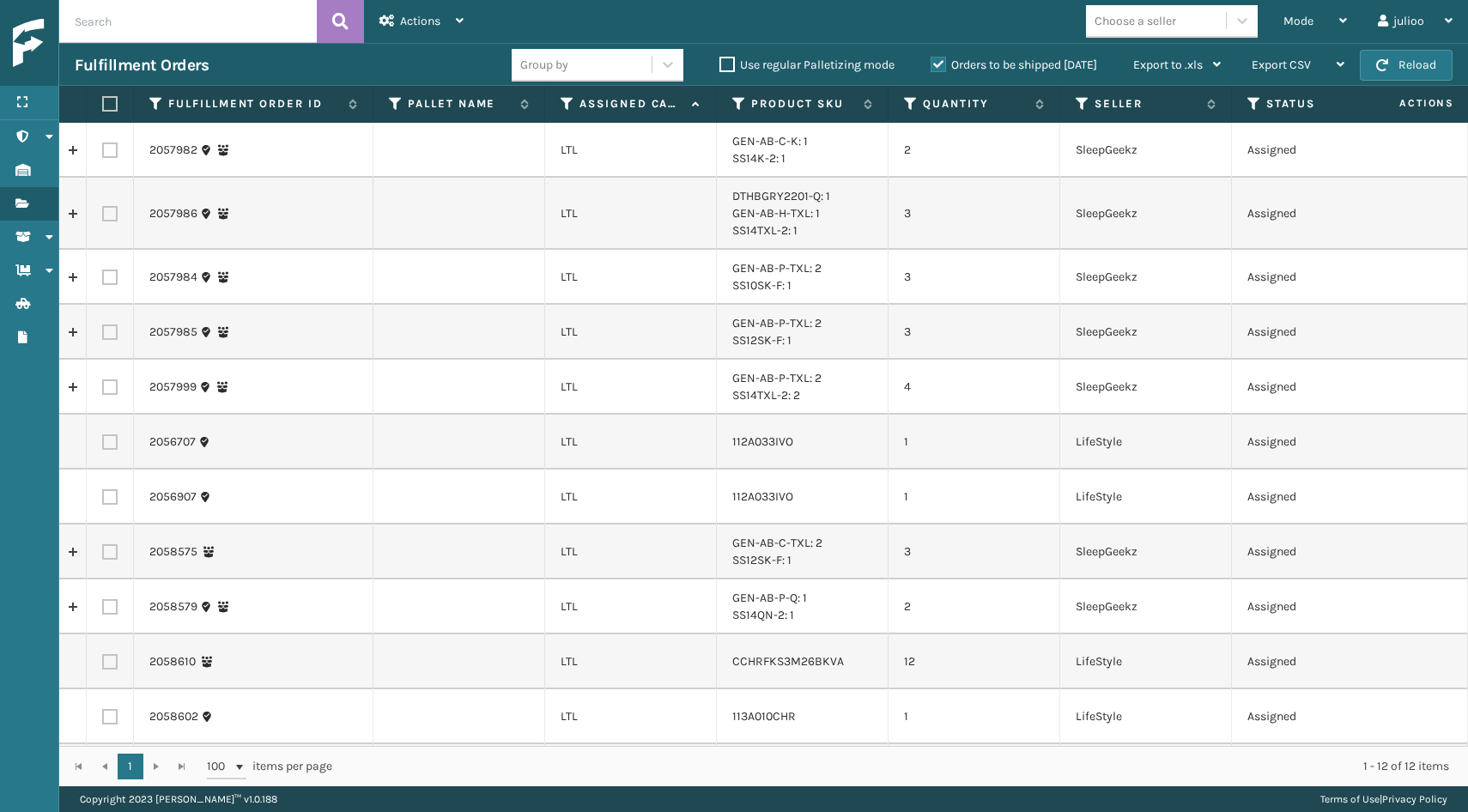
scroll to position [0, 0]
